Goal: Information Seeking & Learning: Learn about a topic

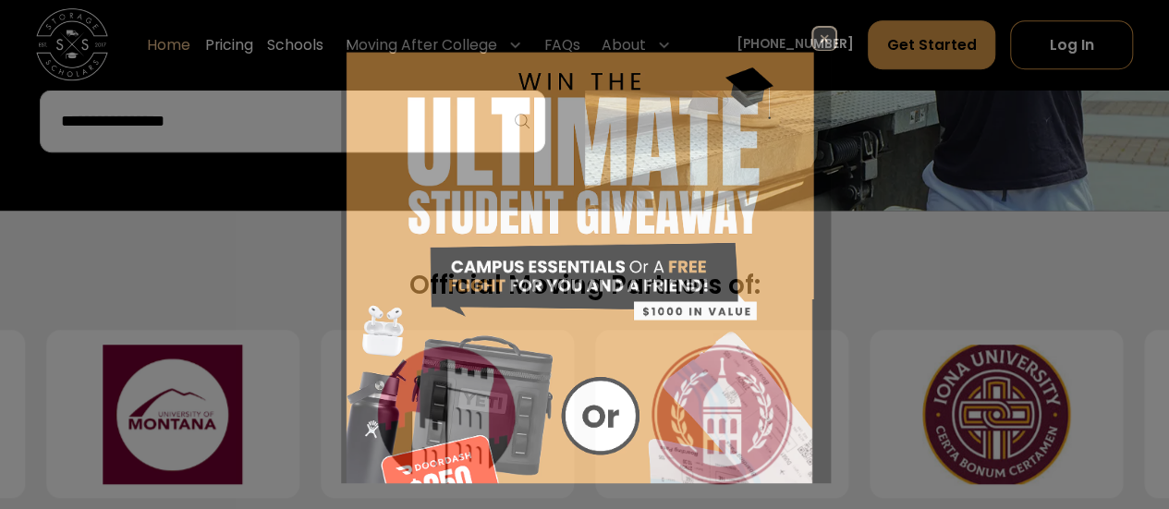
scroll to position [677, 0]
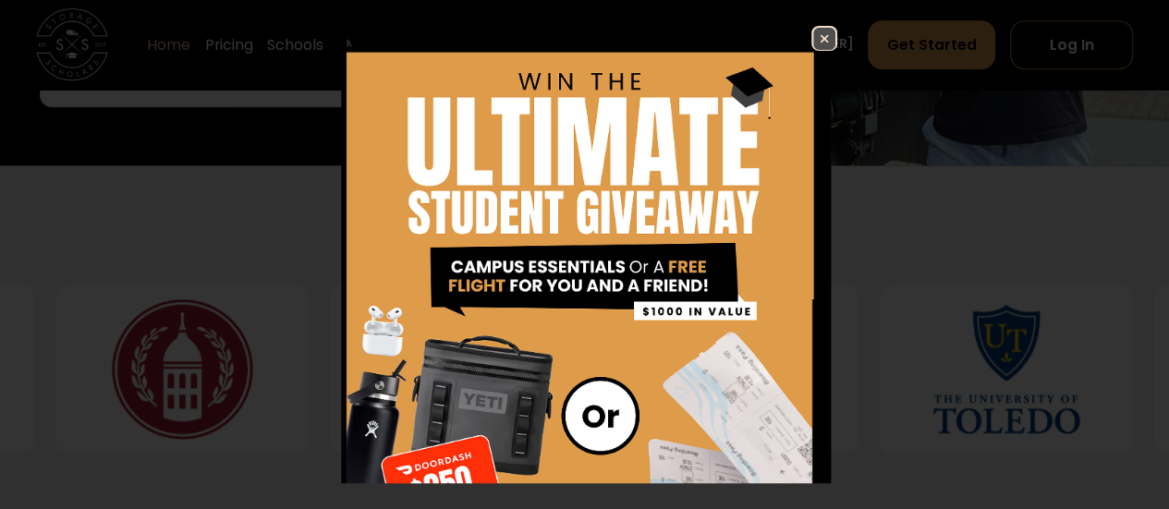
click at [813, 38] on img at bounding box center [824, 39] width 22 height 22
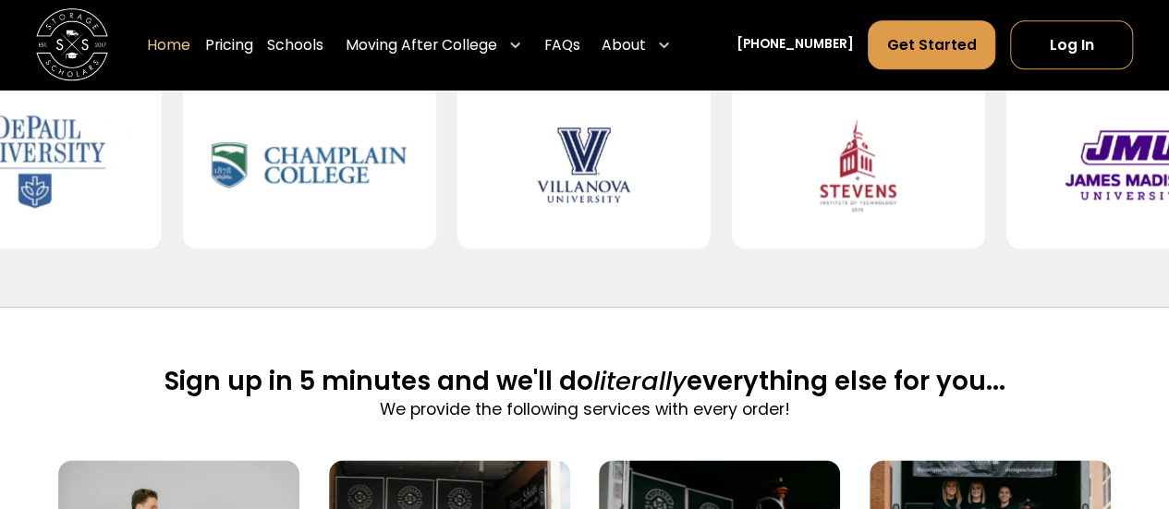
scroll to position [811, 0]
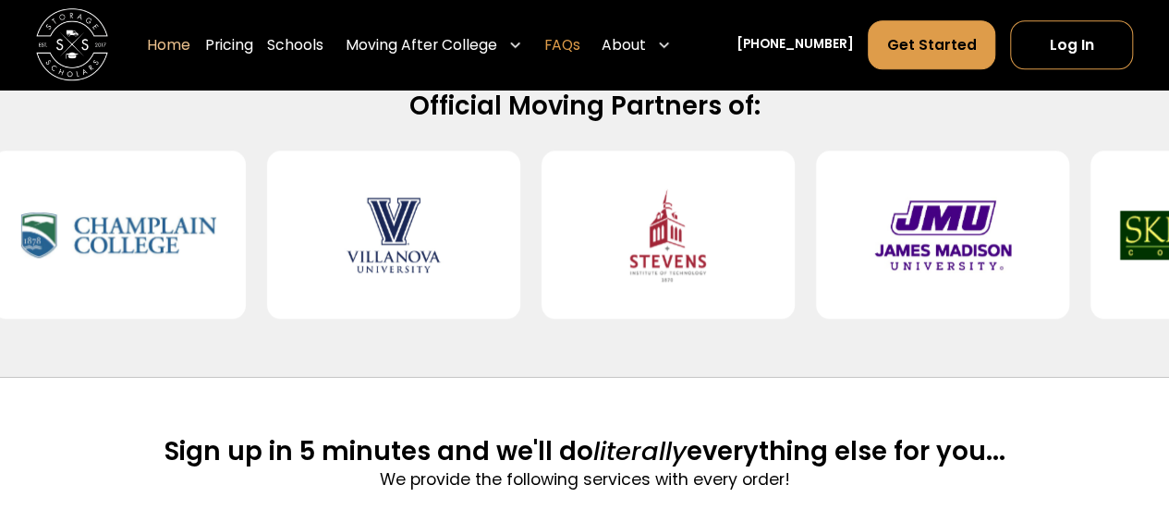
click at [580, 49] on link "FAQs" at bounding box center [562, 45] width 36 height 51
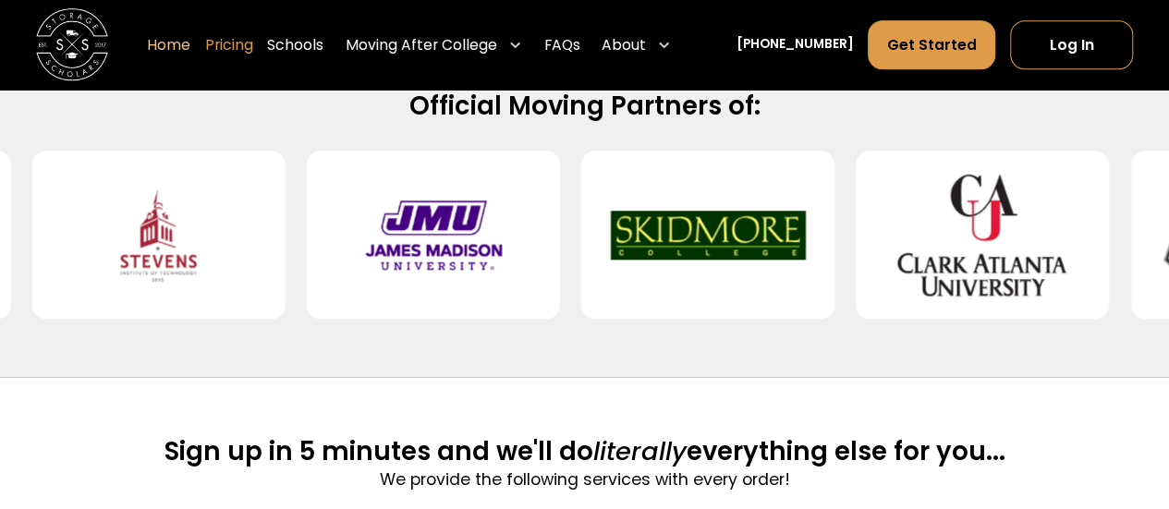
click at [253, 40] on link "Pricing" at bounding box center [229, 45] width 48 height 51
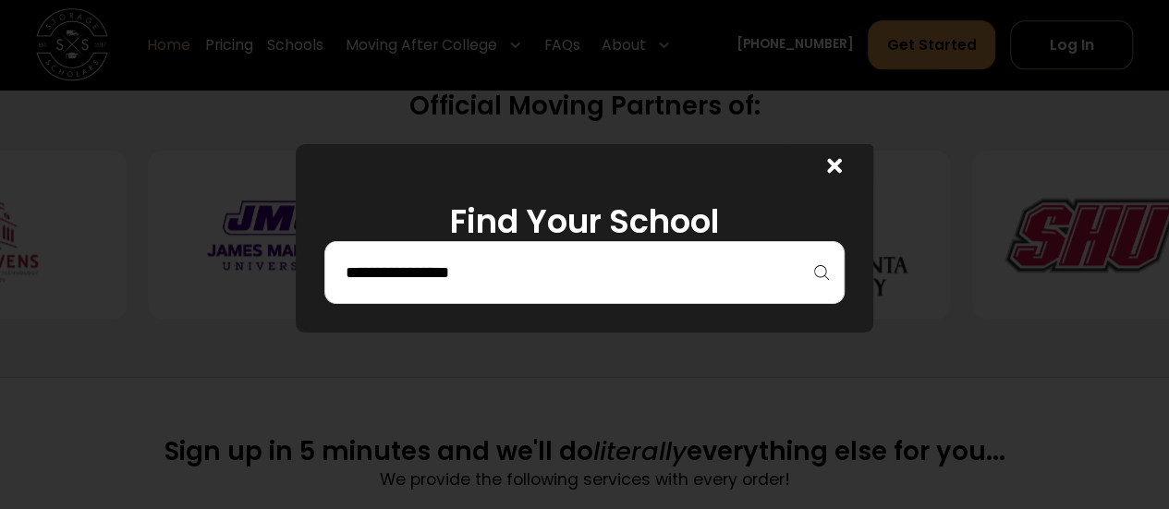
click at [458, 274] on input "search" at bounding box center [585, 272] width 482 height 31
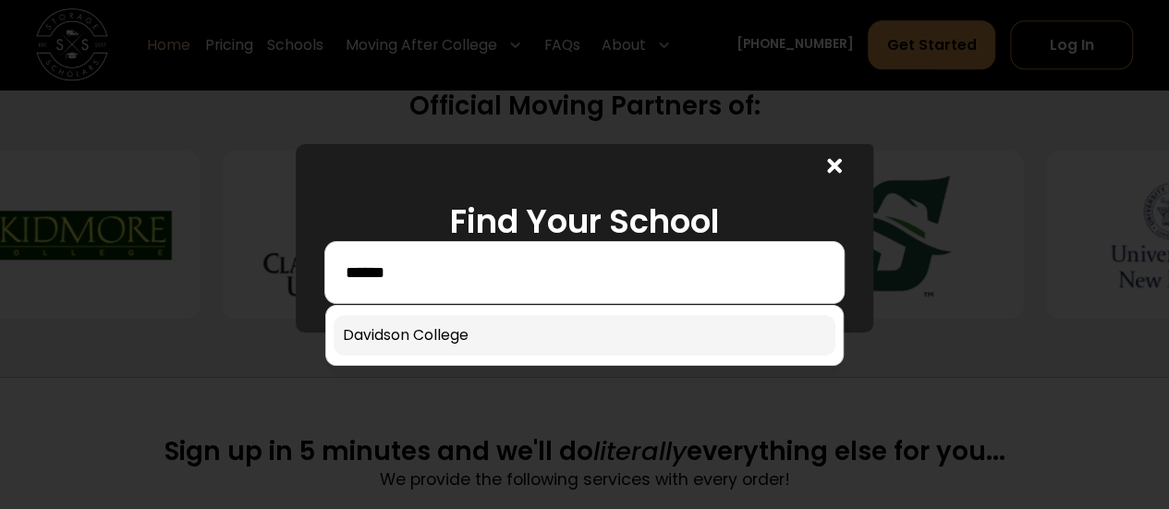
type input "******"
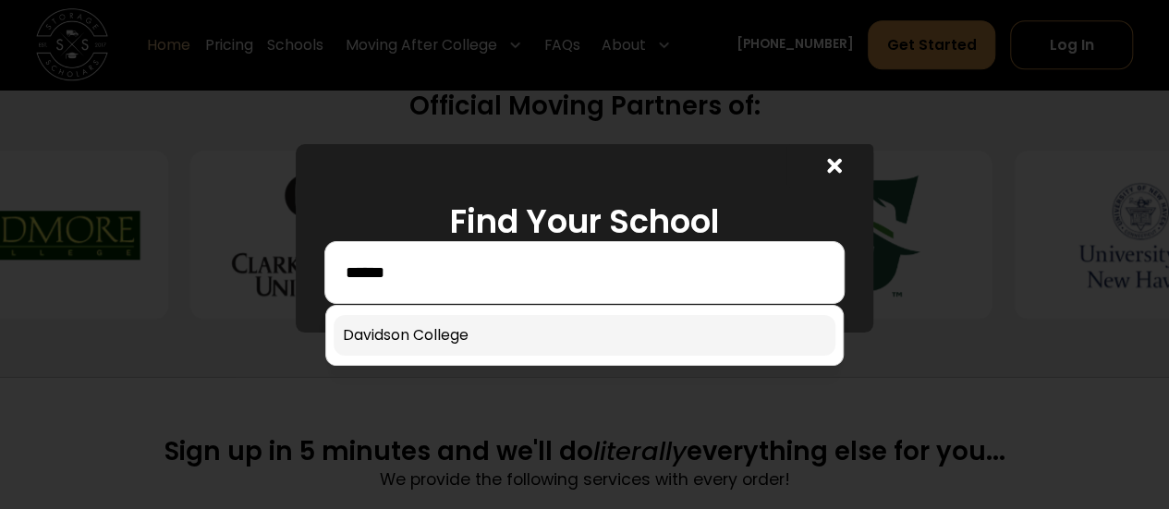
click at [451, 342] on link at bounding box center [585, 335] width 502 height 41
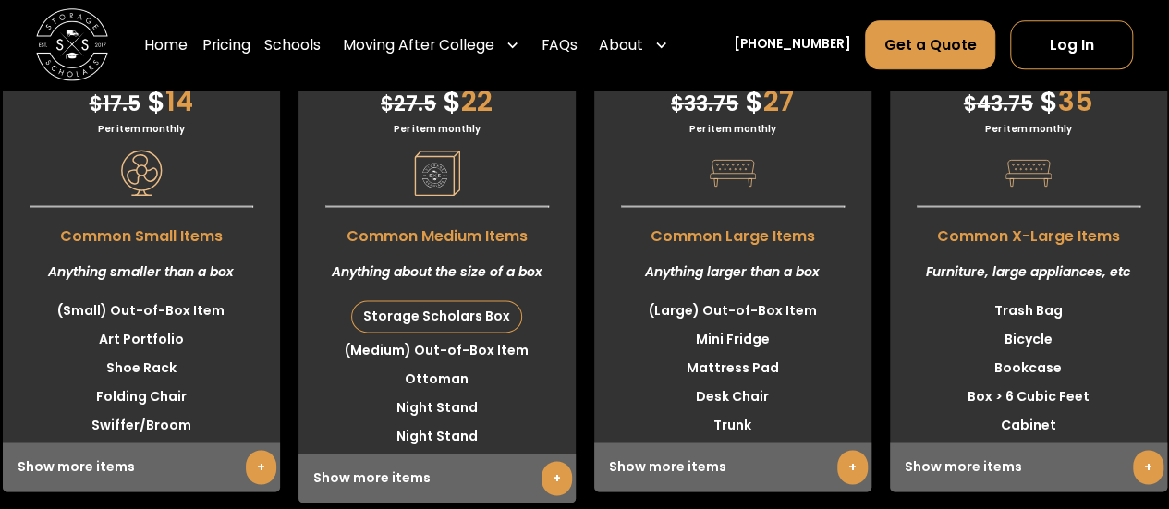
scroll to position [4665, 0]
